Goal: Find specific page/section: Find specific page/section

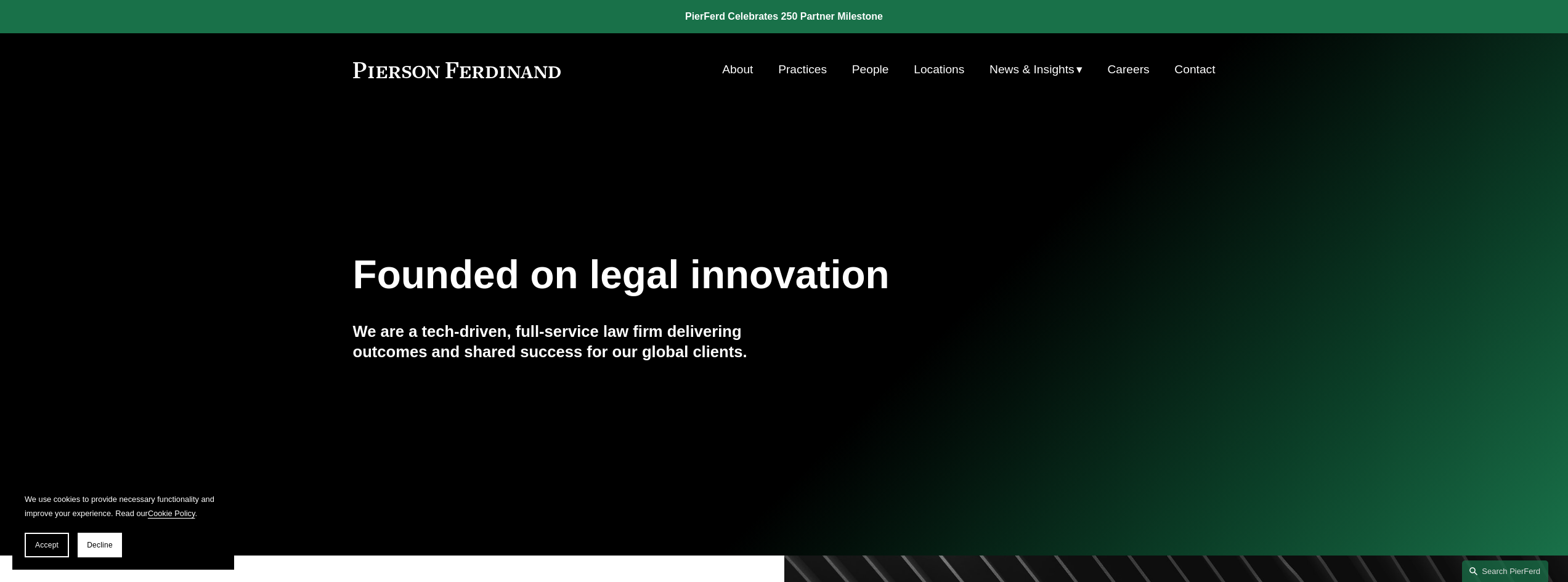
click at [1137, 67] on link "Careers" at bounding box center [1128, 70] width 42 height 24
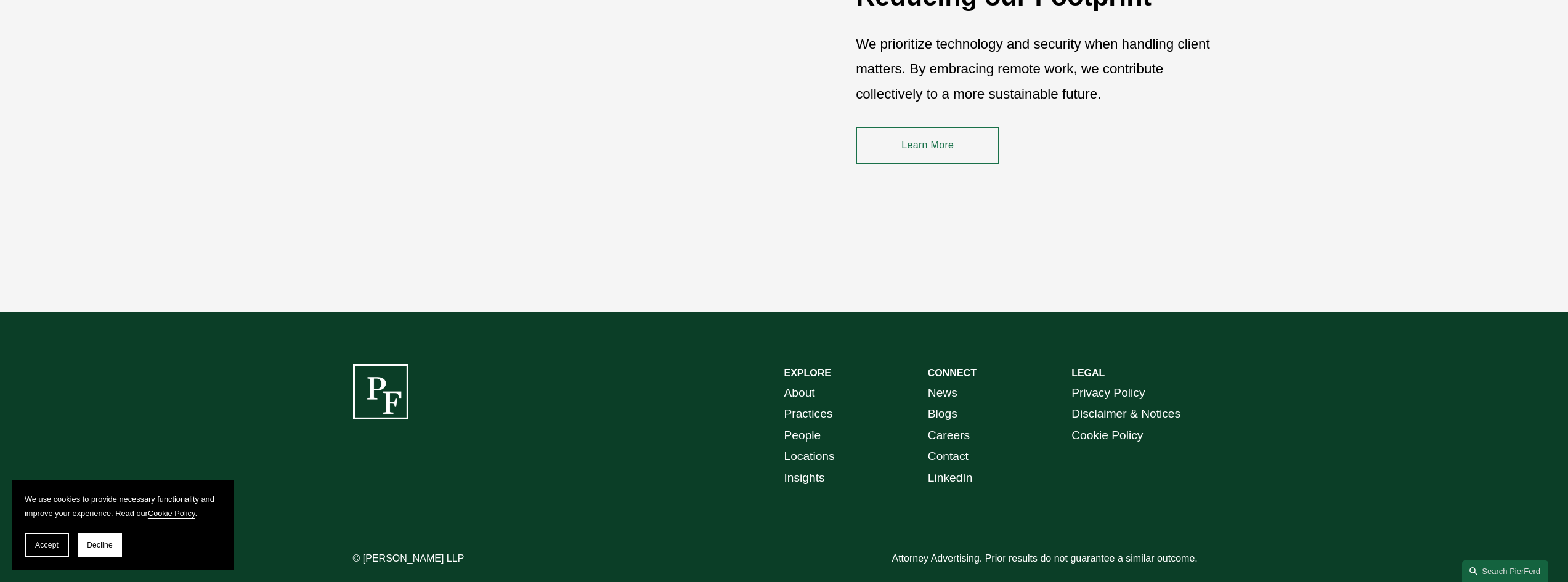
scroll to position [1970, 0]
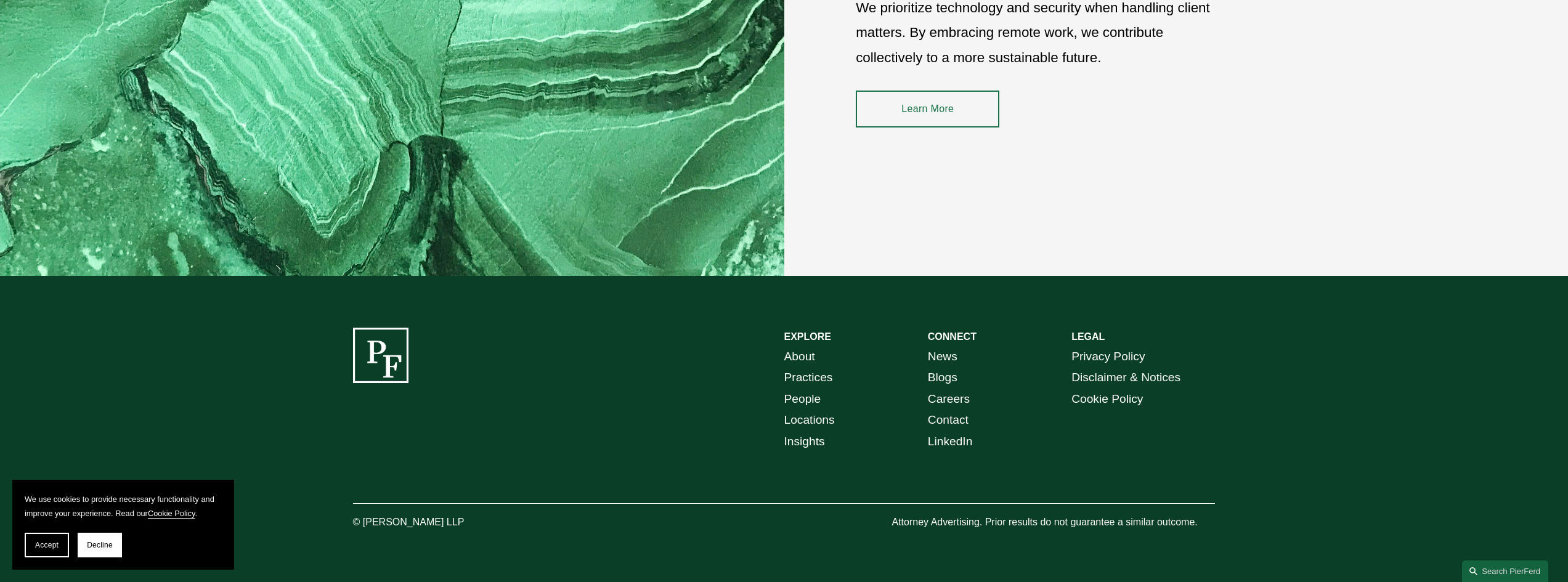
click at [800, 356] on link "About" at bounding box center [800, 356] width 31 height 22
